Goal: Information Seeking & Learning: Learn about a topic

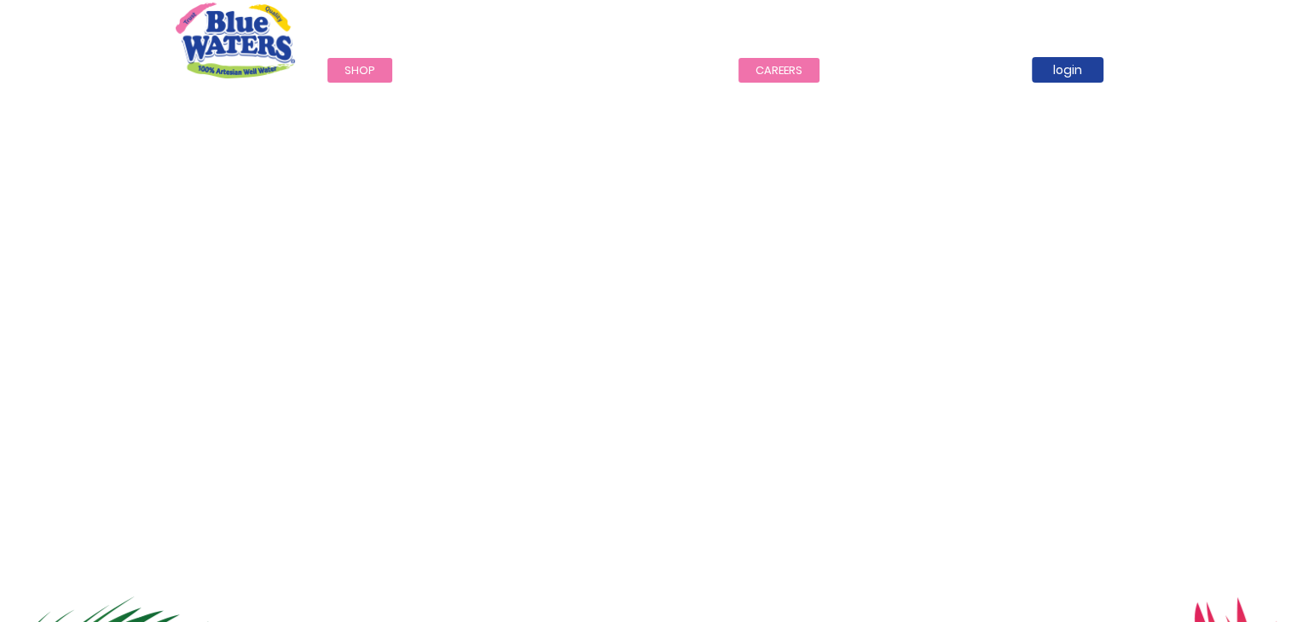
click at [780, 66] on link "careers" at bounding box center [778, 70] width 81 height 25
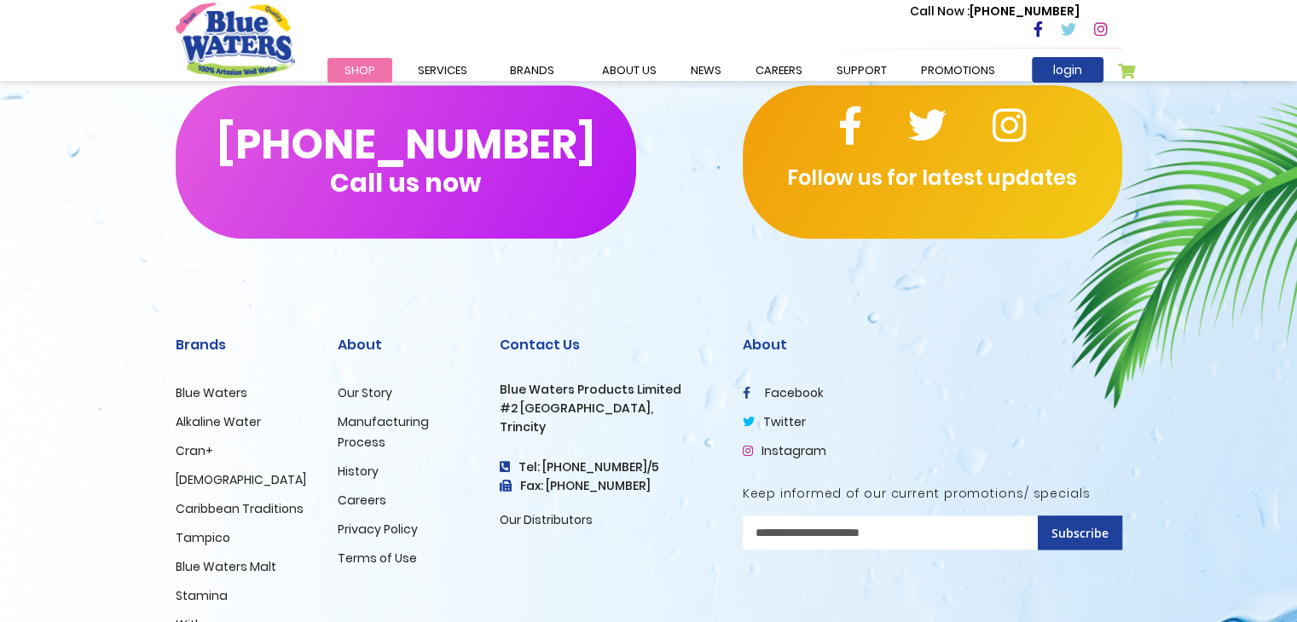
scroll to position [1654, 0]
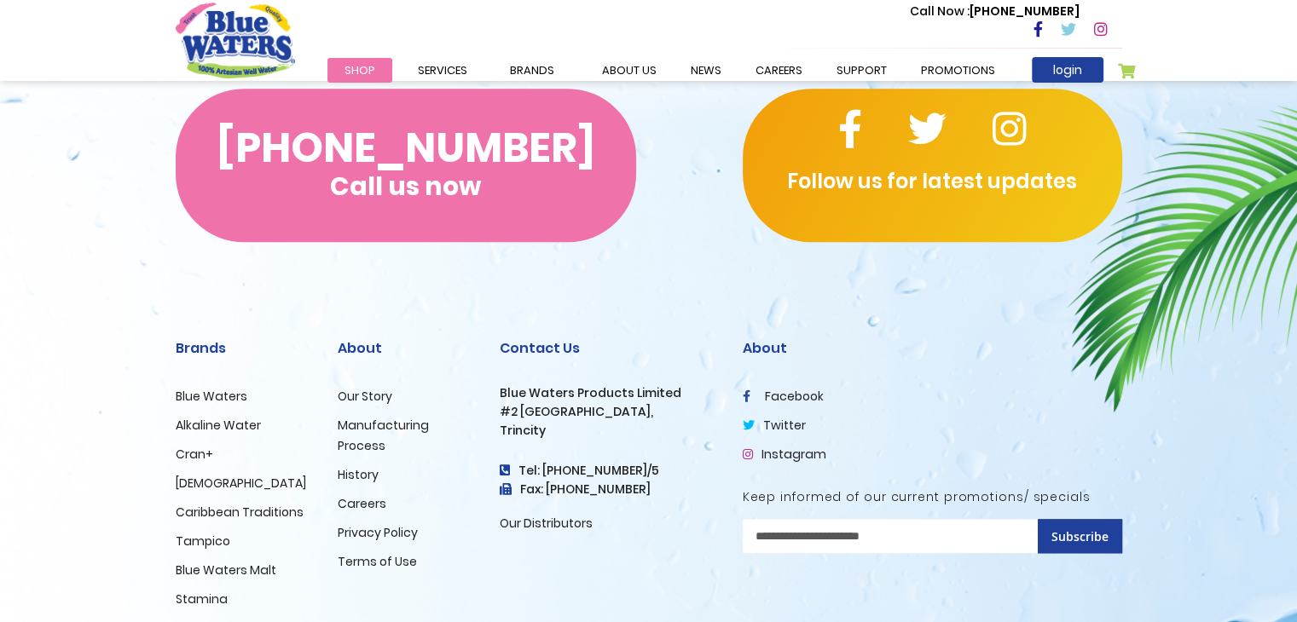
click at [511, 176] on button "(868) 640-8824 Call us now" at bounding box center [406, 165] width 460 height 153
drag, startPoint x: 249, startPoint y: 140, endPoint x: 563, endPoint y: 228, distance: 325.8
click at [563, 228] on button "(868) 640-8824 Call us now" at bounding box center [406, 165] width 460 height 153
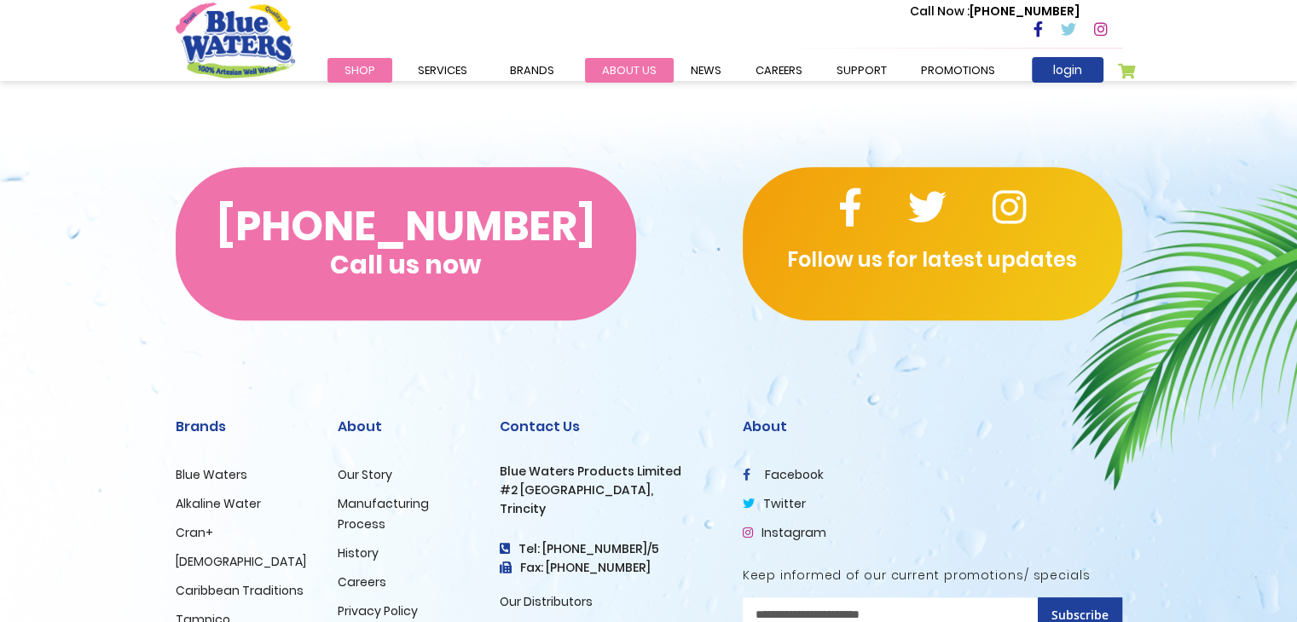
scroll to position [1483, 0]
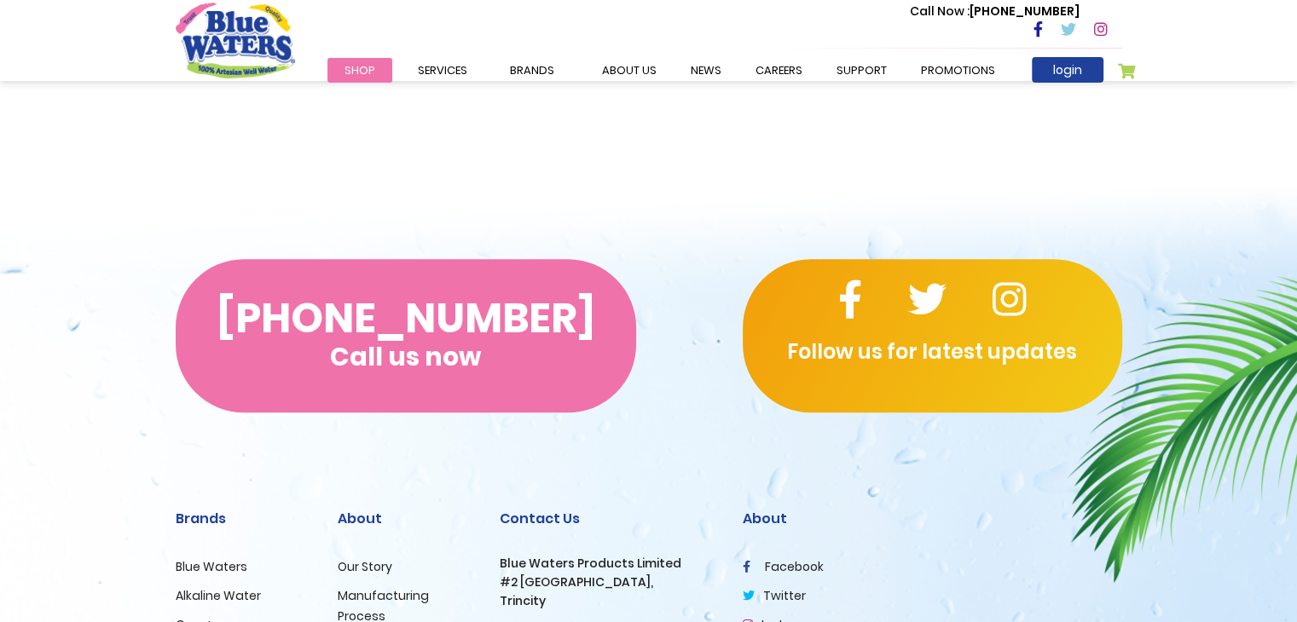
drag, startPoint x: 230, startPoint y: 316, endPoint x: 604, endPoint y: 344, distance: 374.5
click at [604, 344] on button "(868) 640-8824 Call us now" at bounding box center [406, 335] width 460 height 153
drag, startPoint x: 557, startPoint y: 331, endPoint x: 460, endPoint y: 332, distance: 96.3
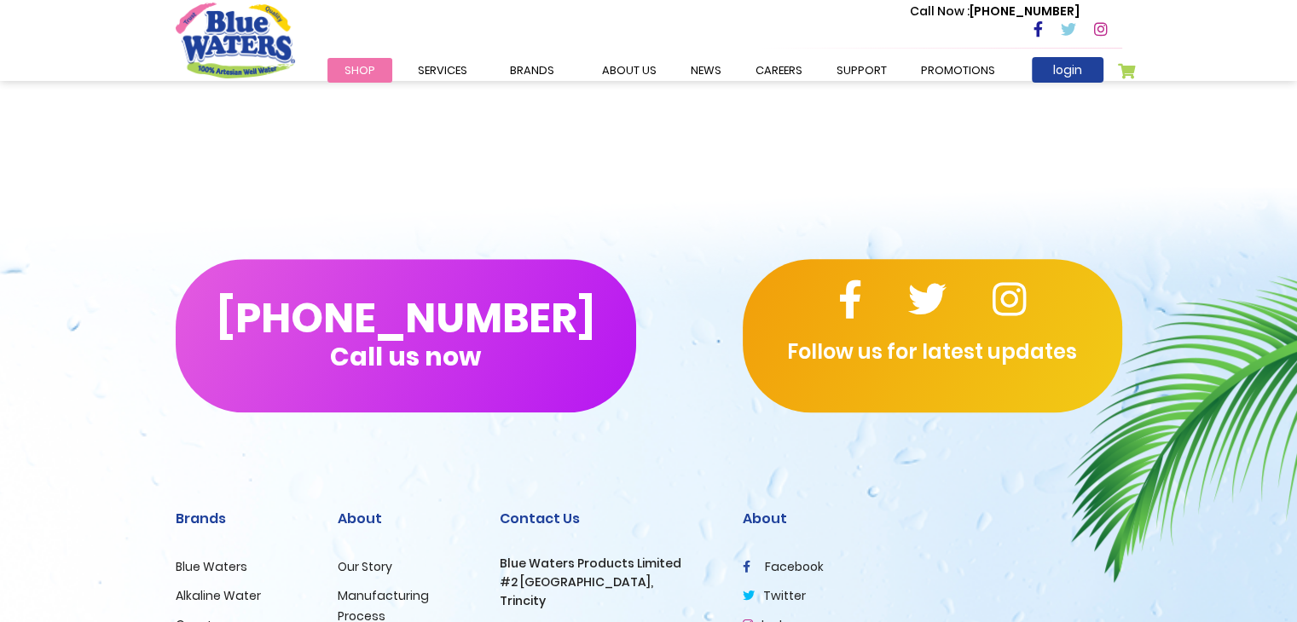
drag, startPoint x: 460, startPoint y: 332, endPoint x: 355, endPoint y: 225, distance: 149.5
click at [355, 225] on div "(868) 640-8824 Call us now Follow us for latest updates" at bounding box center [648, 336] width 1297 height 290
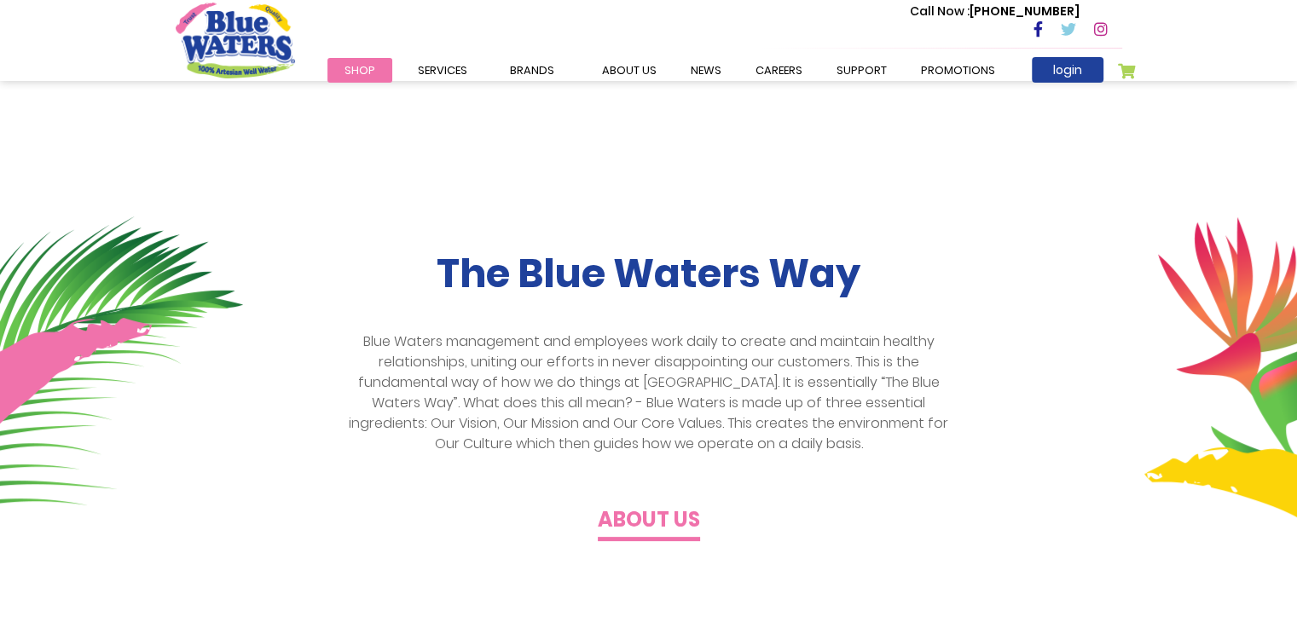
scroll to position [341, 0]
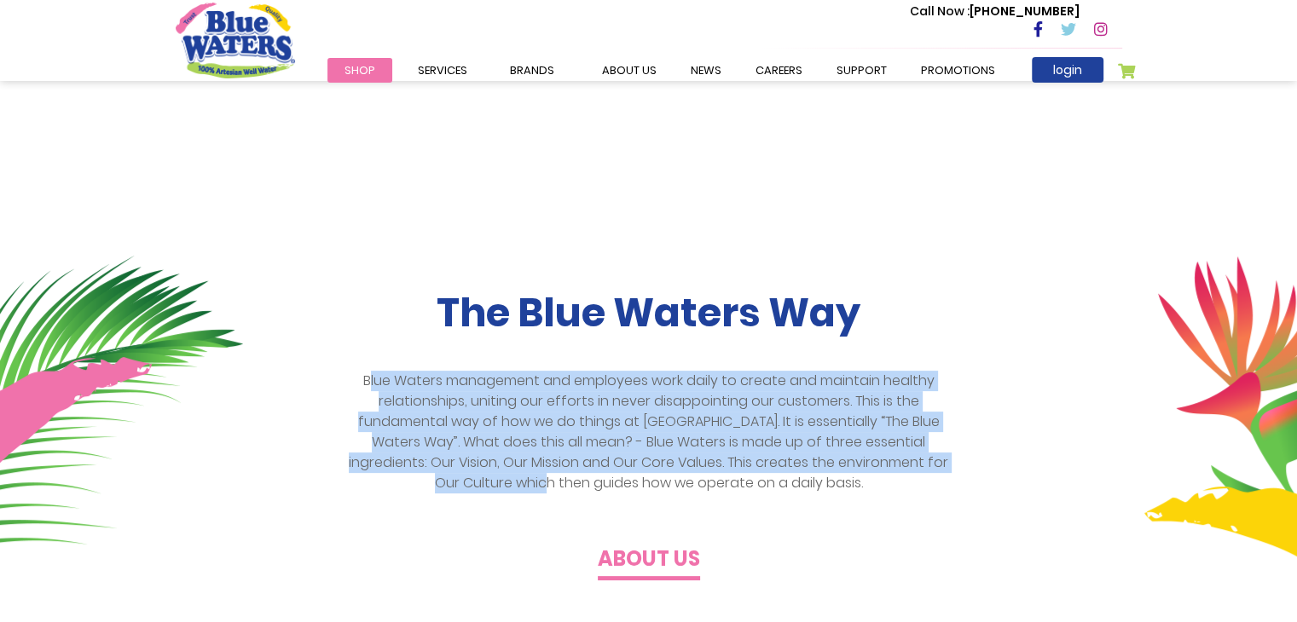
drag, startPoint x: 367, startPoint y: 379, endPoint x: 1098, endPoint y: 468, distance: 736.8
click at [1098, 468] on div "The Blue Waters Way Blue Waters management and employees work daily to create a…" at bounding box center [649, 431] width 972 height 282
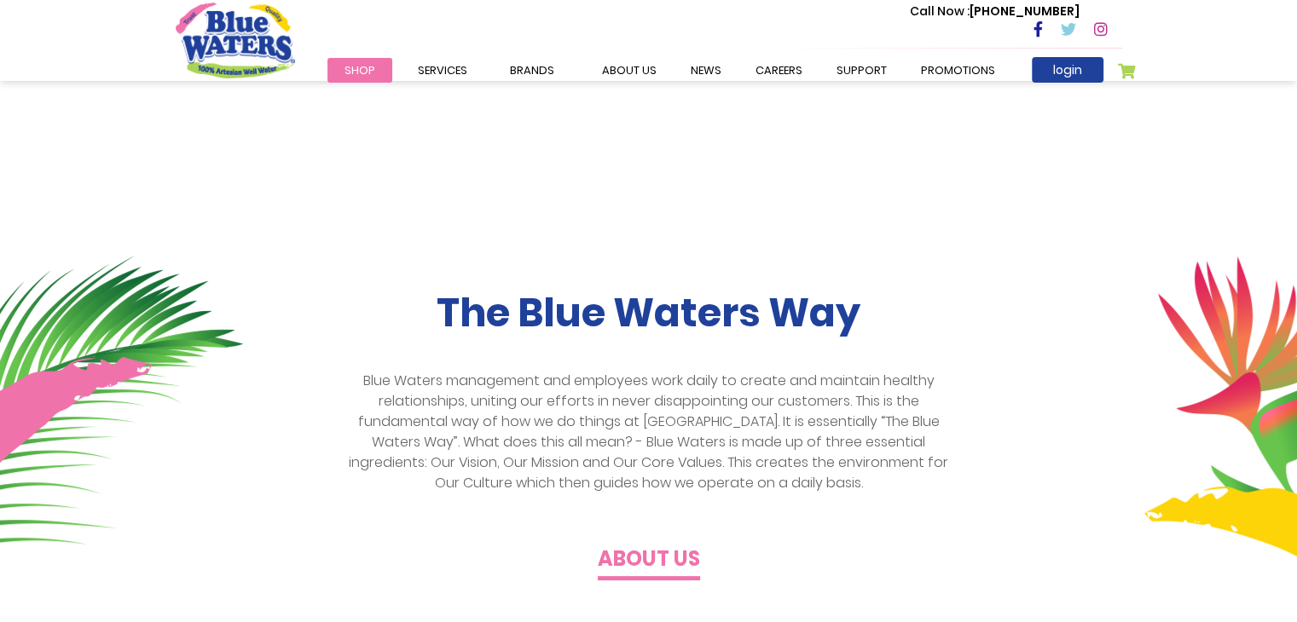
click at [1054, 480] on div "The Blue Waters Way Blue Waters management and employees work daily to create a…" at bounding box center [649, 431] width 972 height 282
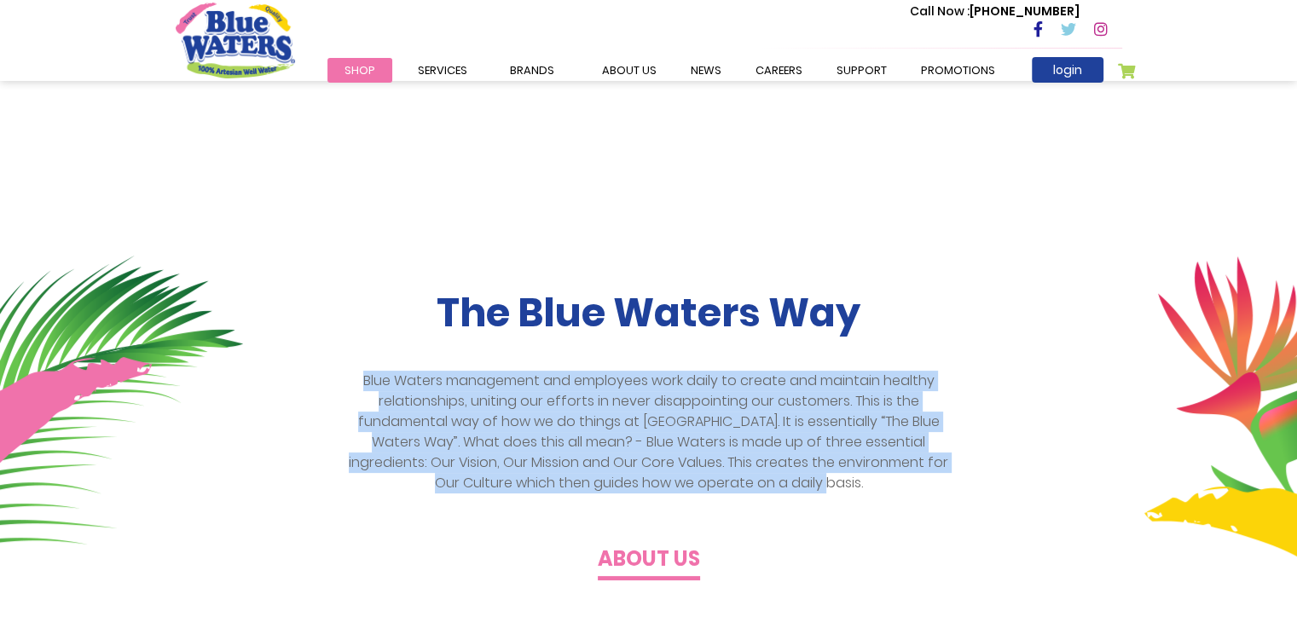
drag, startPoint x: 361, startPoint y: 375, endPoint x: 1096, endPoint y: 492, distance: 744.1
click at [1096, 492] on div "The Blue Waters Way Blue Waters management and employees work daily to create a…" at bounding box center [649, 431] width 972 height 282
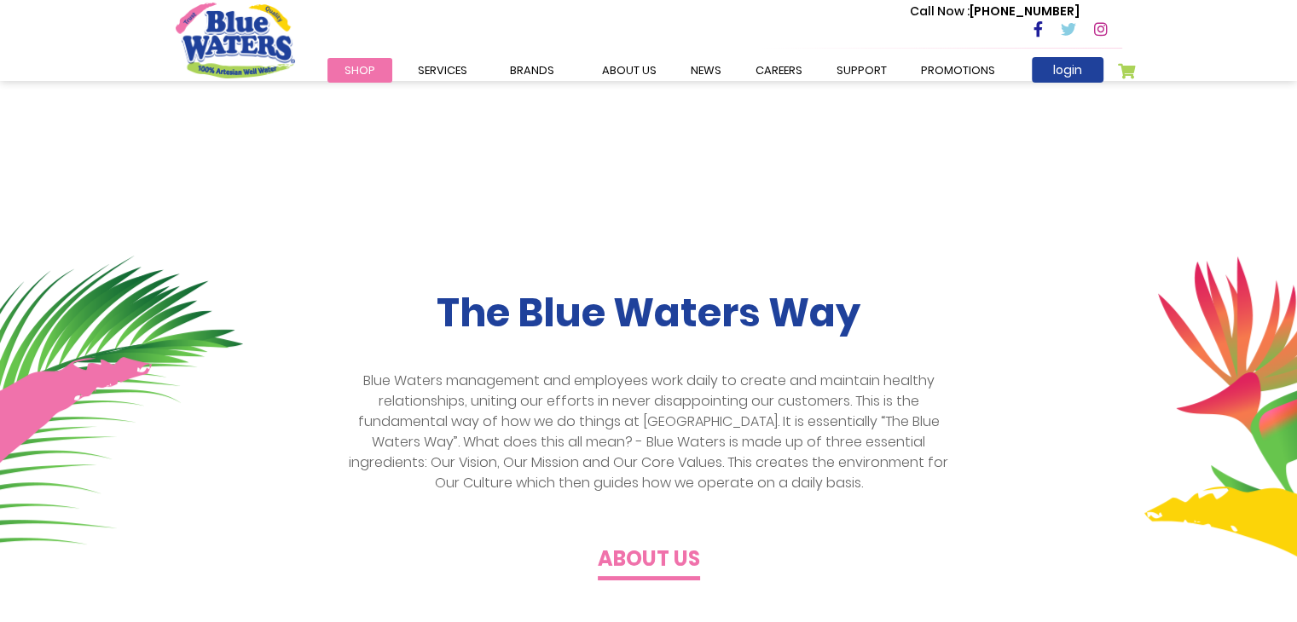
click at [367, 301] on h2 "The Blue Waters Way" at bounding box center [649, 313] width 946 height 47
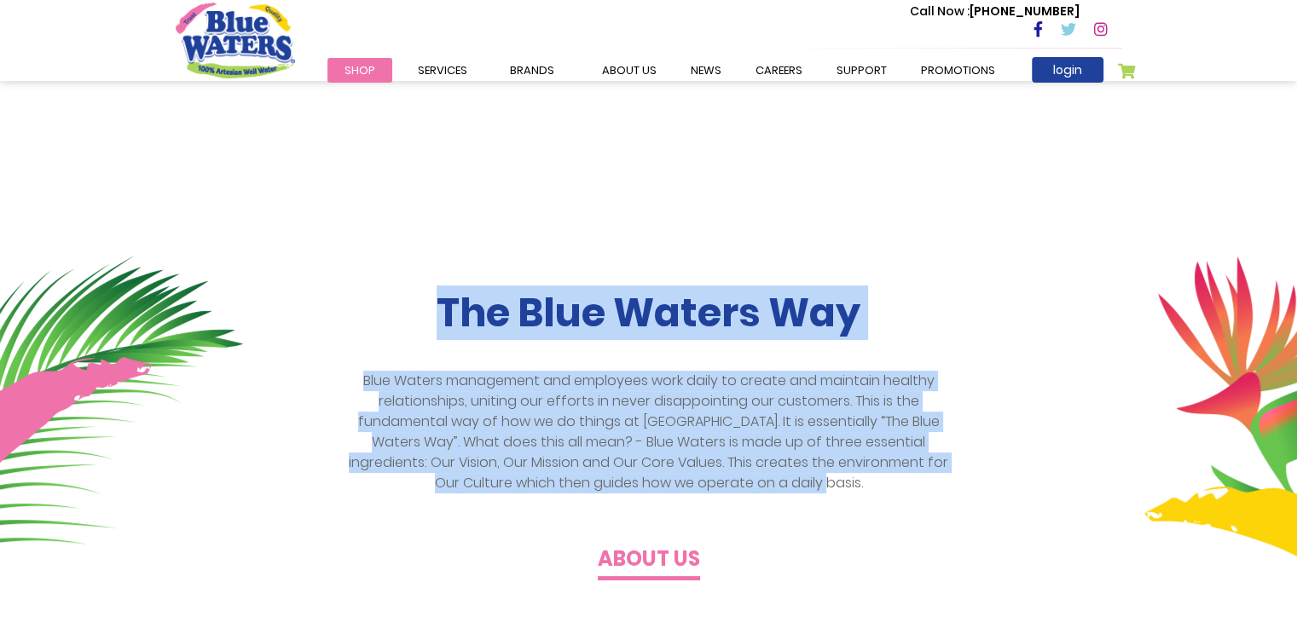
drag, startPoint x: 423, startPoint y: 318, endPoint x: 1026, endPoint y: 486, distance: 626.5
click at [1026, 486] on div "The Blue Waters Way Blue Waters management and employees work daily to create a…" at bounding box center [649, 431] width 972 height 282
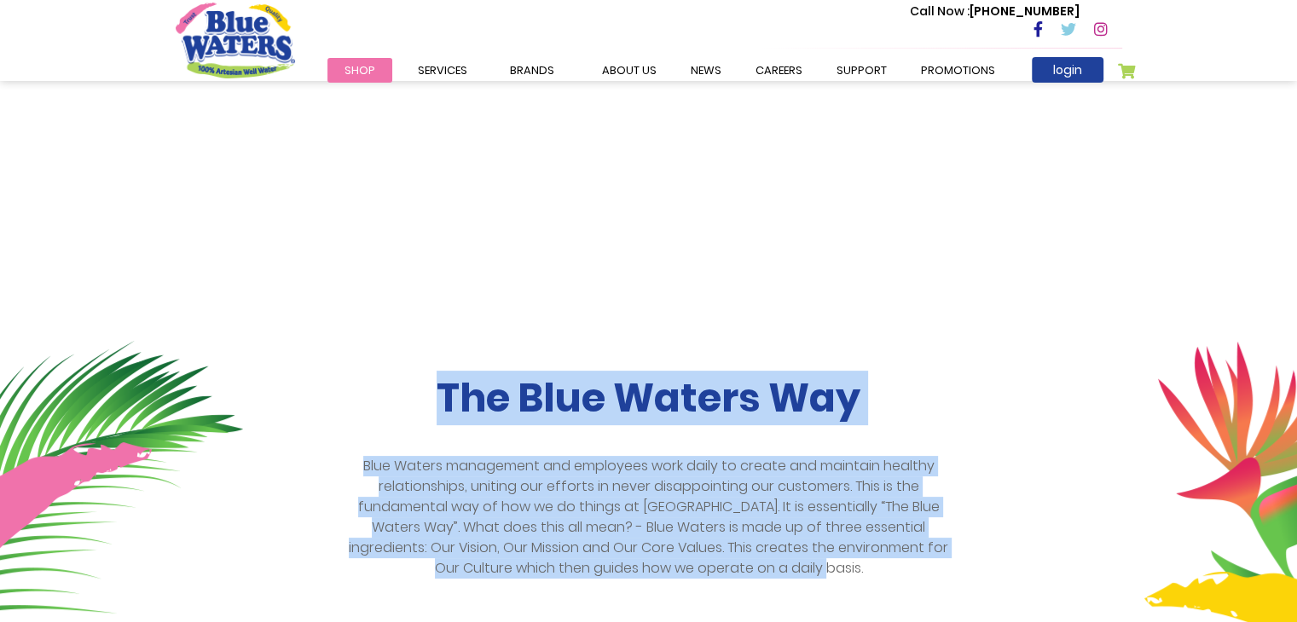
scroll to position [0, 0]
